Goal: Information Seeking & Learning: Learn about a topic

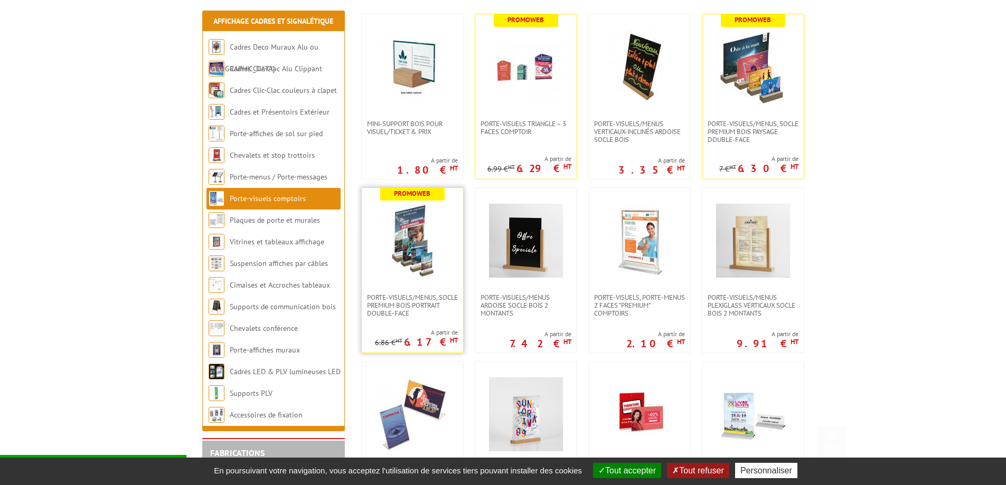
scroll to position [211, 0]
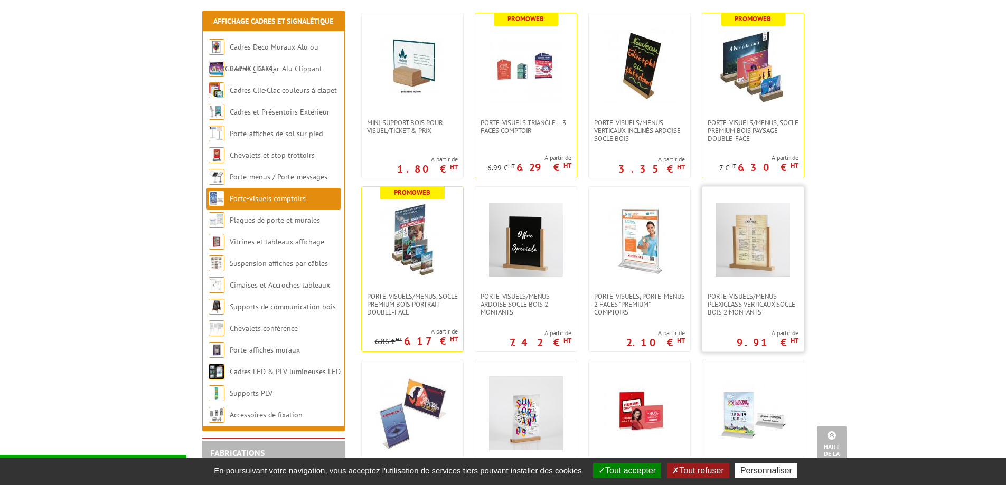
click at [745, 245] on img at bounding box center [753, 240] width 74 height 74
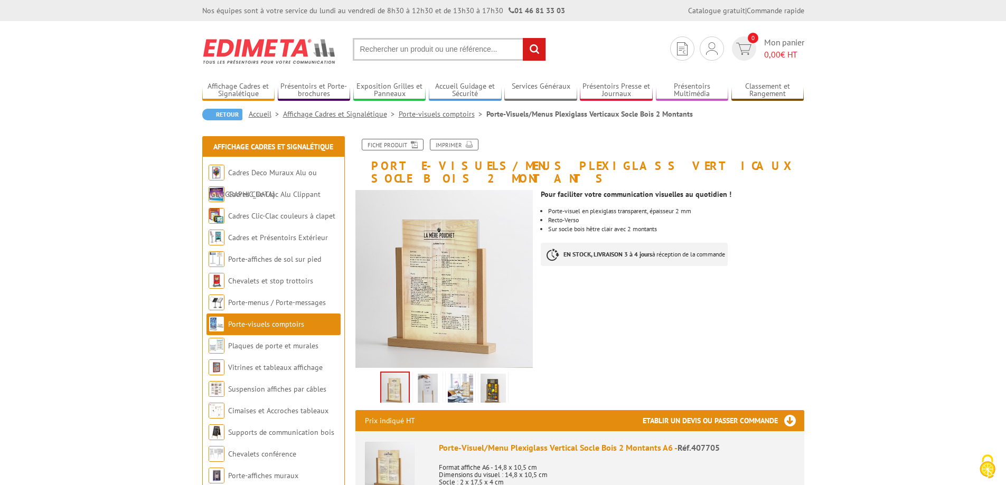
click at [442, 113] on link "Porte-visuels comptoirs" at bounding box center [443, 114] width 88 height 10
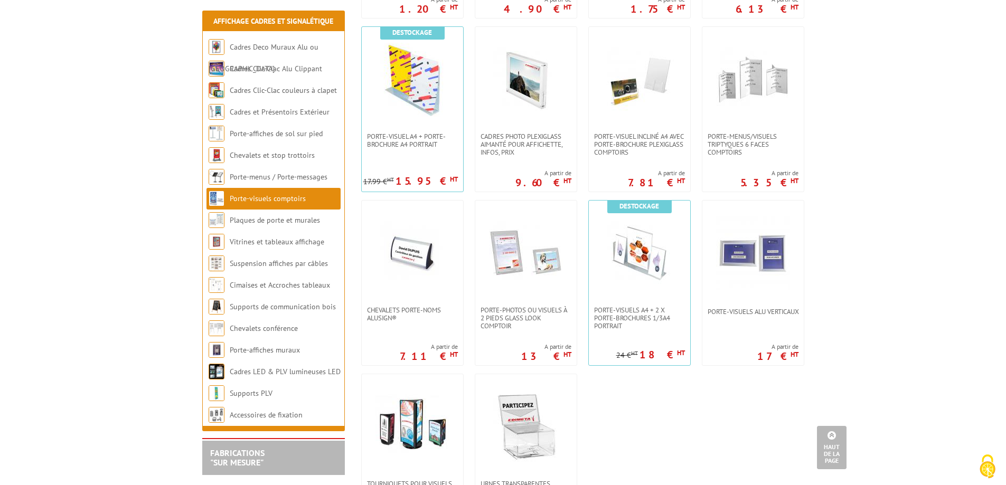
scroll to position [704, 0]
